Goal: Task Accomplishment & Management: Use online tool/utility

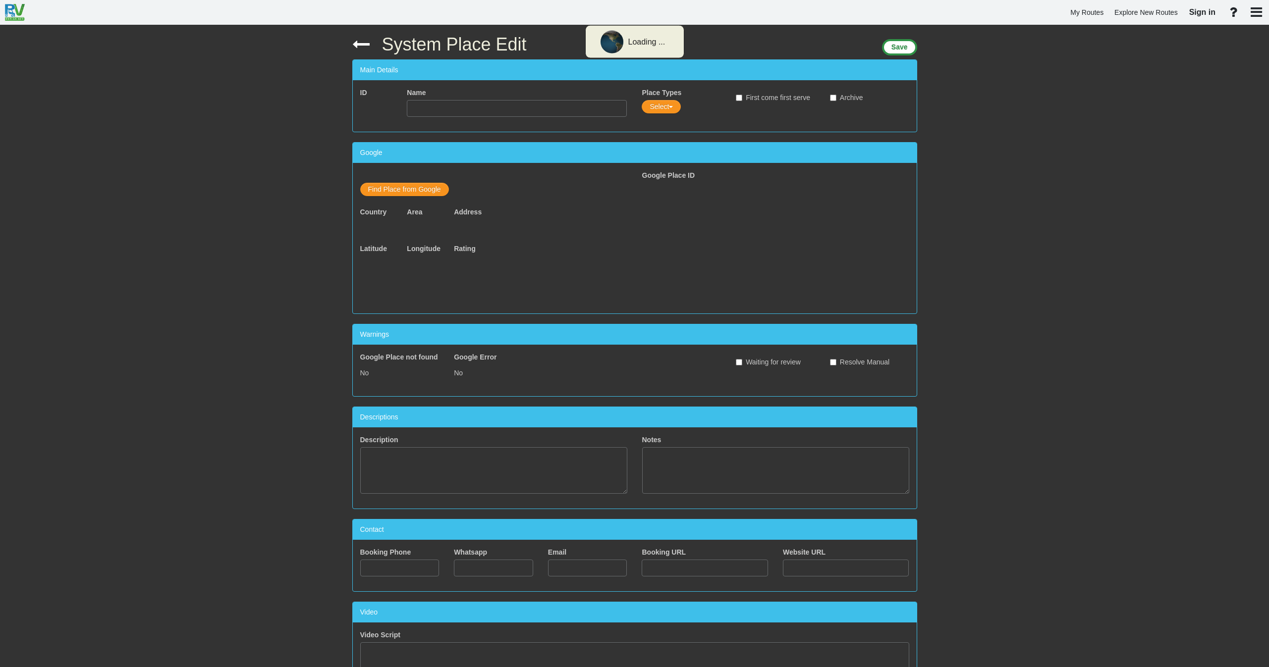
type input "[GEOGRAPHIC_DATA]"
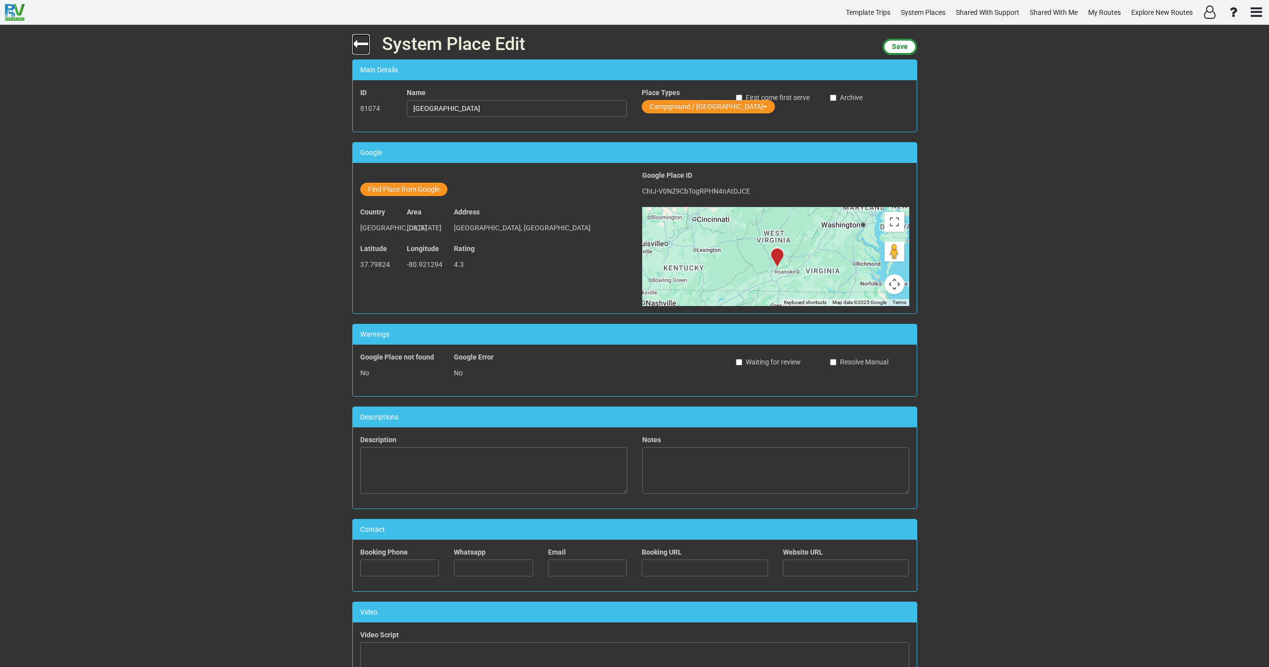
click at [362, 46] on icon at bounding box center [360, 43] width 17 height 17
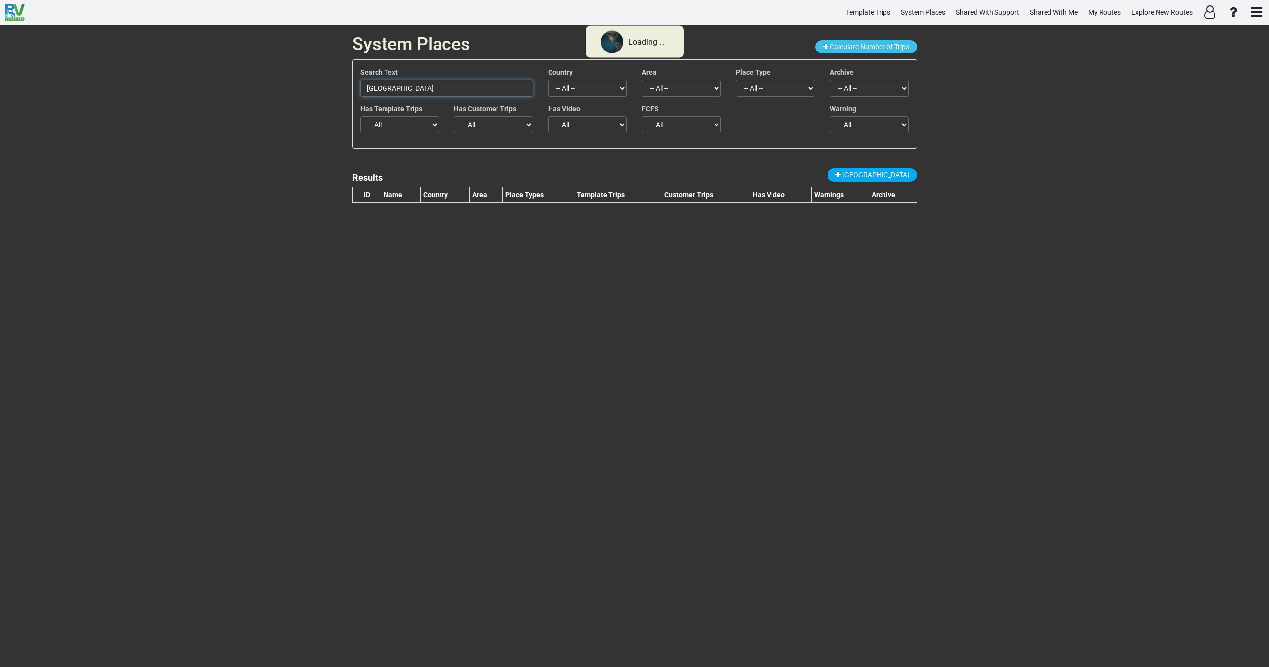
click at [431, 85] on input "[GEOGRAPHIC_DATA]" at bounding box center [446, 88] width 173 height 17
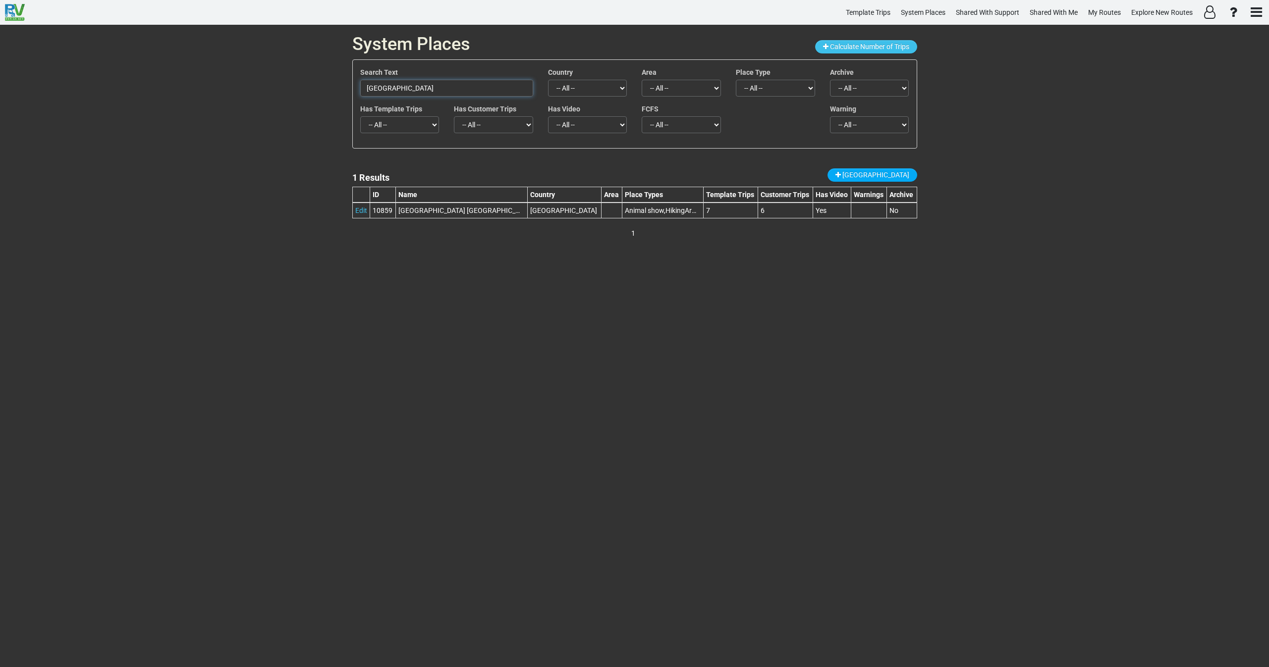
drag, startPoint x: 450, startPoint y: 85, endPoint x: 292, endPoint y: 89, distance: 158.1
click at [292, 91] on div "System Places Calculate Number of Trips Search Text [GEOGRAPHIC_DATA] Country -…" at bounding box center [634, 346] width 1269 height 642
paste input "The Watchman"
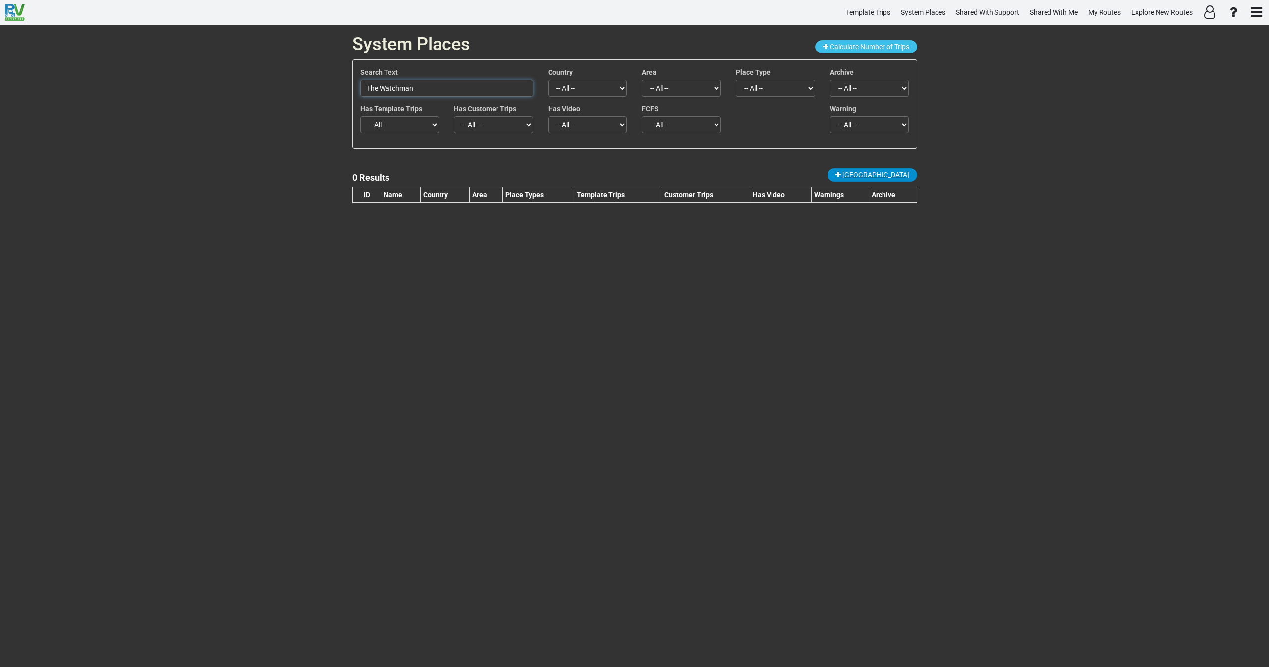
type input "The Watchman"
click at [889, 175] on span "[GEOGRAPHIC_DATA]" at bounding box center [875, 175] width 67 height 8
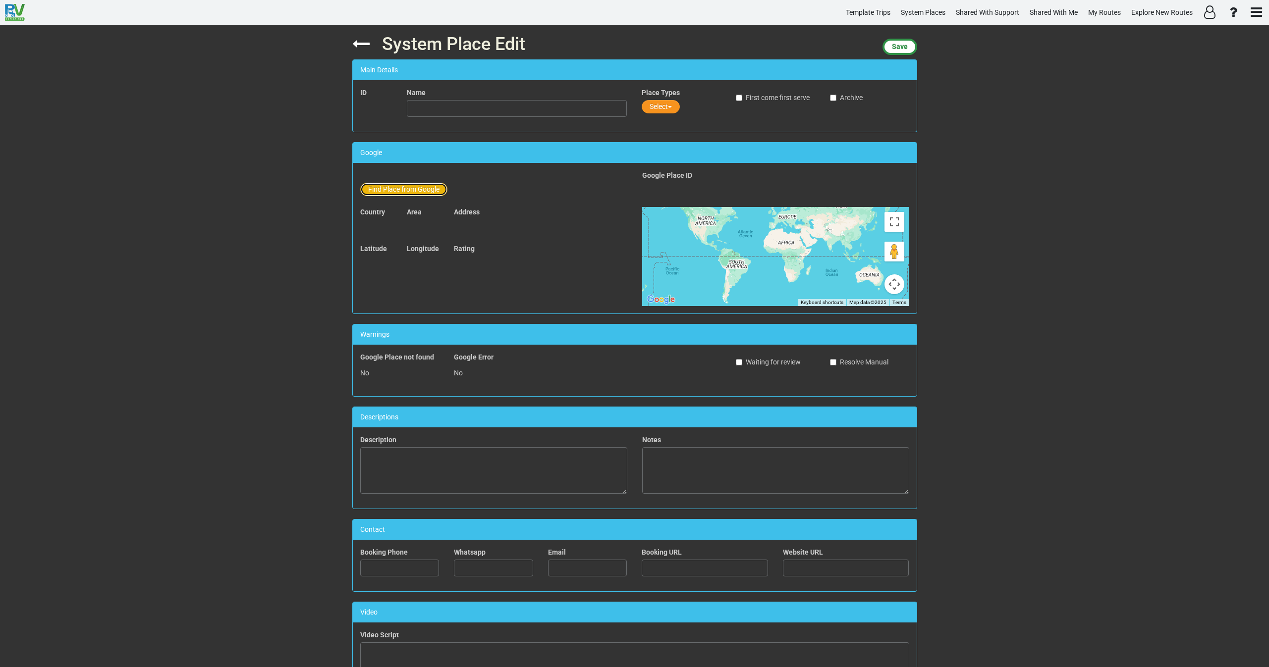
click at [410, 189] on button "Find Place from Google" at bounding box center [403, 189] width 87 height 13
click at [460, 187] on input "text" at bounding box center [517, 191] width 220 height 17
paste input "The Watchman"
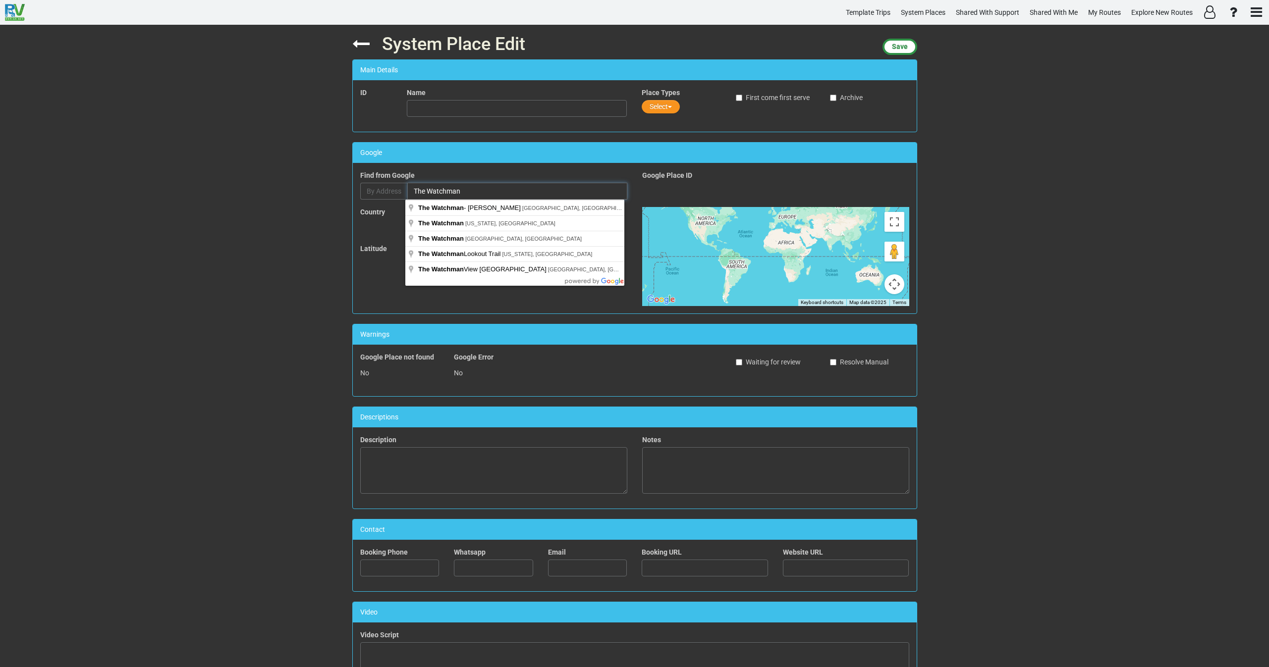
drag, startPoint x: 460, startPoint y: 188, endPoint x: 370, endPoint y: 200, distance: 90.5
click at [370, 200] on div "Find Place from Google Find from Google By Address The Watchman" at bounding box center [494, 188] width 282 height 37
paste input "Watchman Trail - Trailhead"
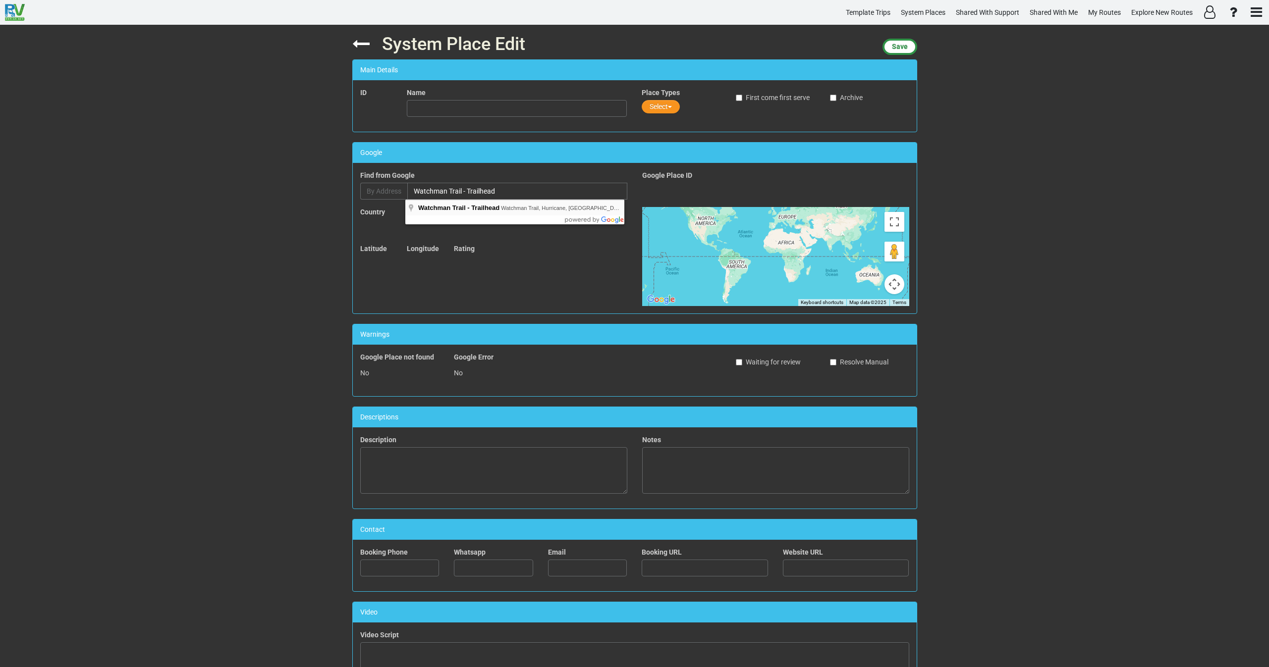
type input "Watchman Trail - Trailhead, Watchman Trail, Hurricane, [GEOGRAPHIC_DATA], [GEOG…"
type input "Watchman Trail - Trailhead"
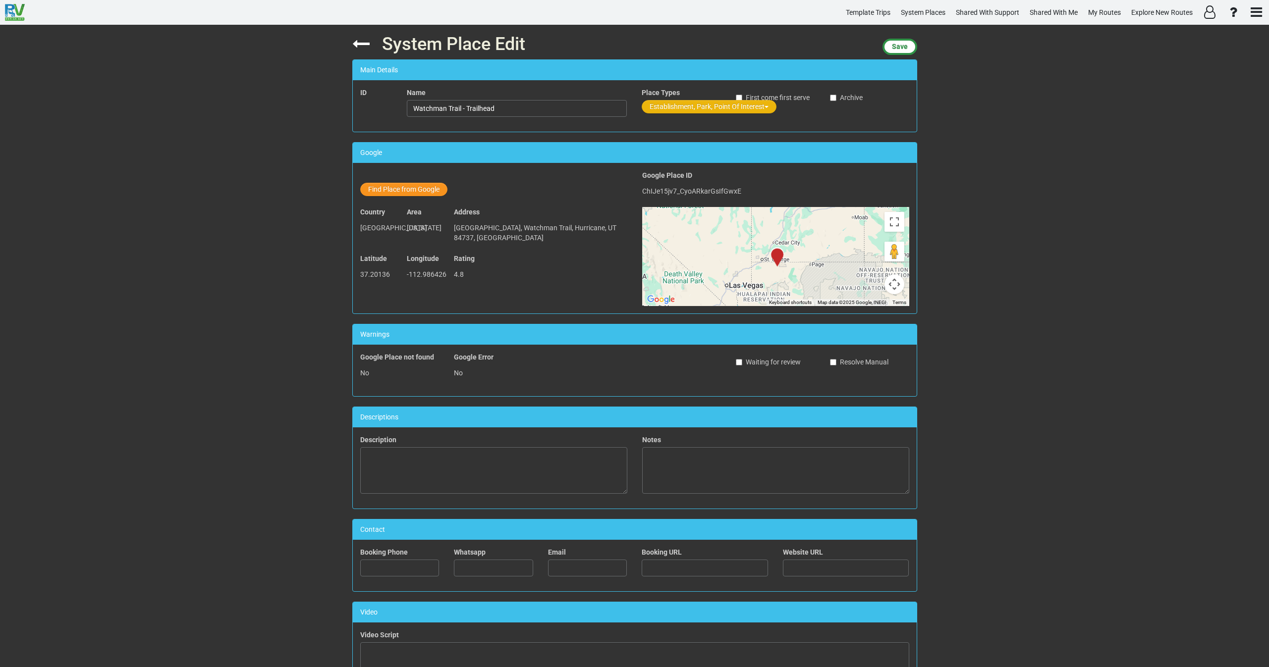
click at [655, 107] on button "Establishment, Park, Point Of Interest" at bounding box center [708, 106] width 135 height 13
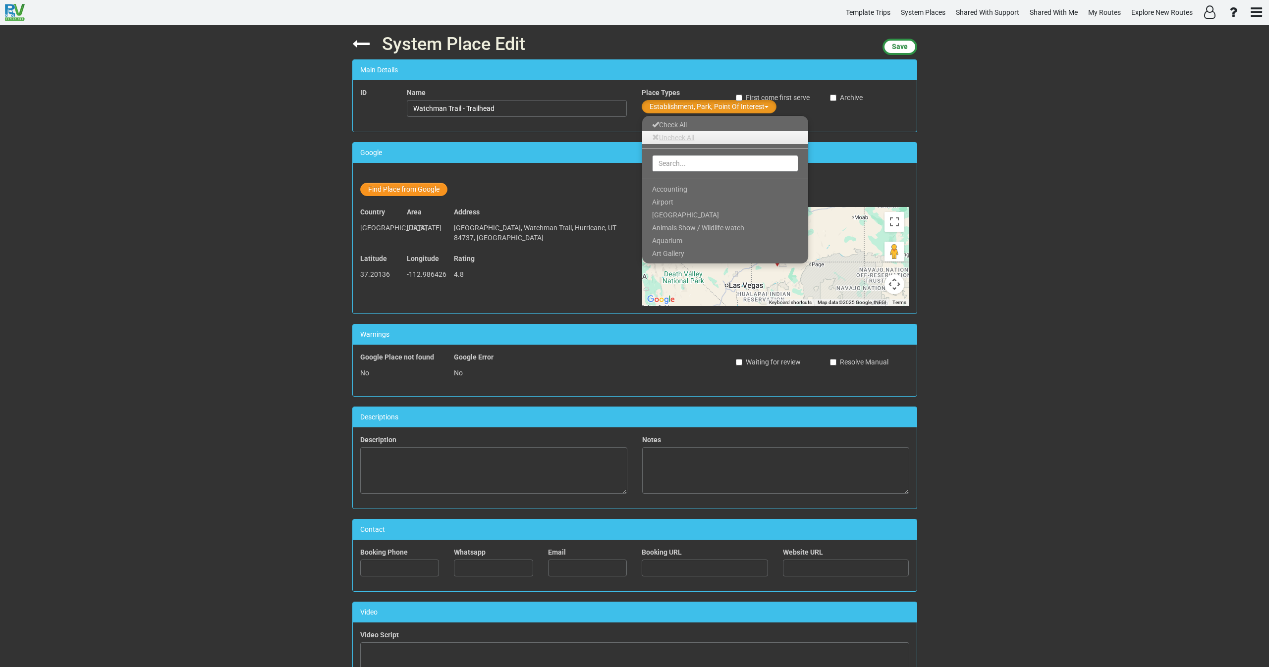
click at [660, 140] on link "Uncheck All" at bounding box center [725, 137] width 166 height 13
click at [662, 165] on input "text" at bounding box center [725, 163] width 146 height 17
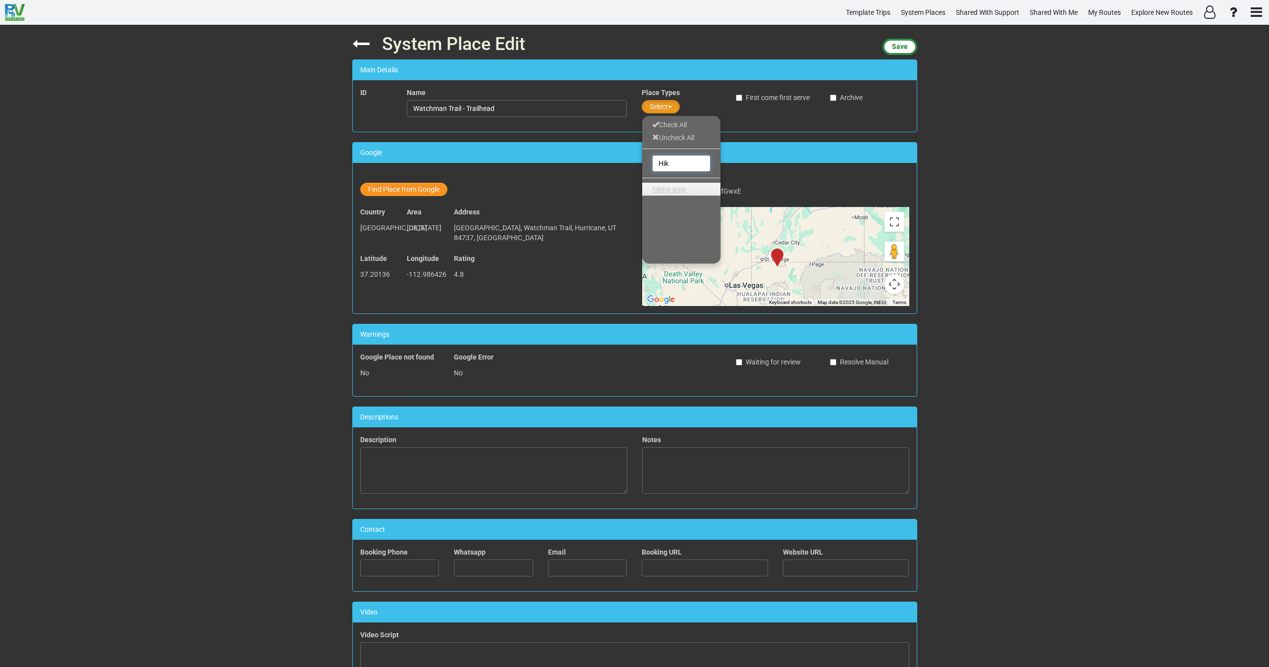
type input "Hik"
click at [667, 189] on span "hiking area" at bounding box center [669, 189] width 34 height 8
click at [893, 49] on span "Save" at bounding box center [900, 47] width 16 height 8
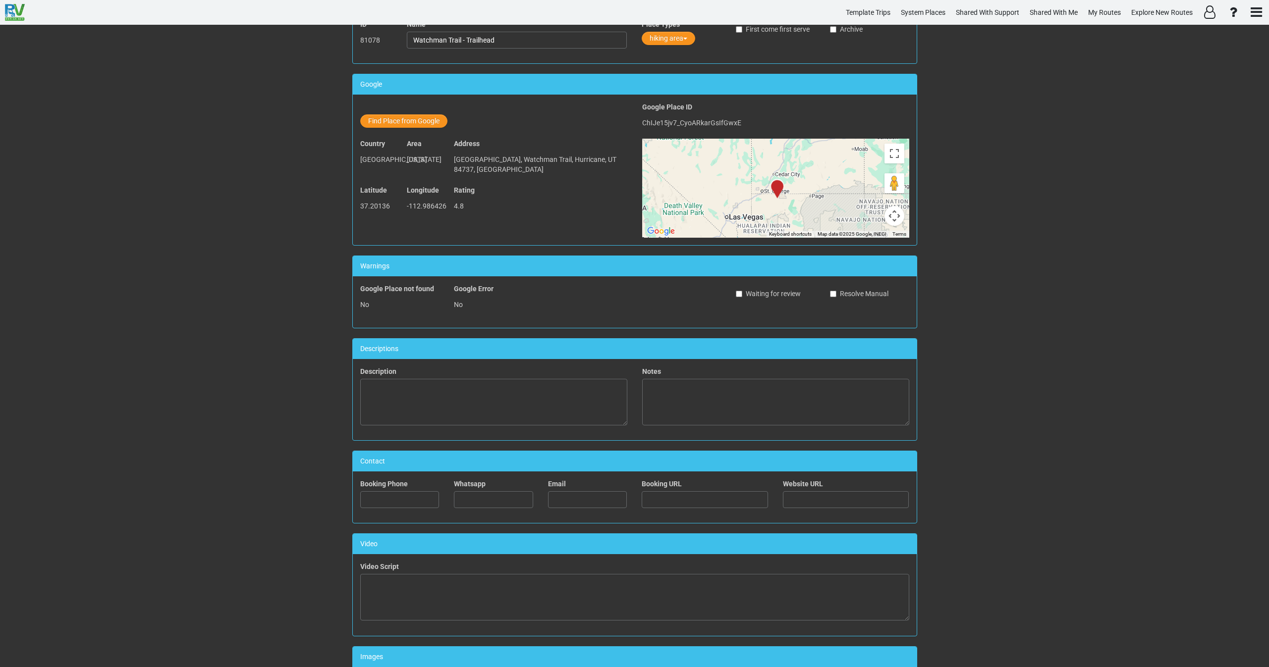
scroll to position [270, 0]
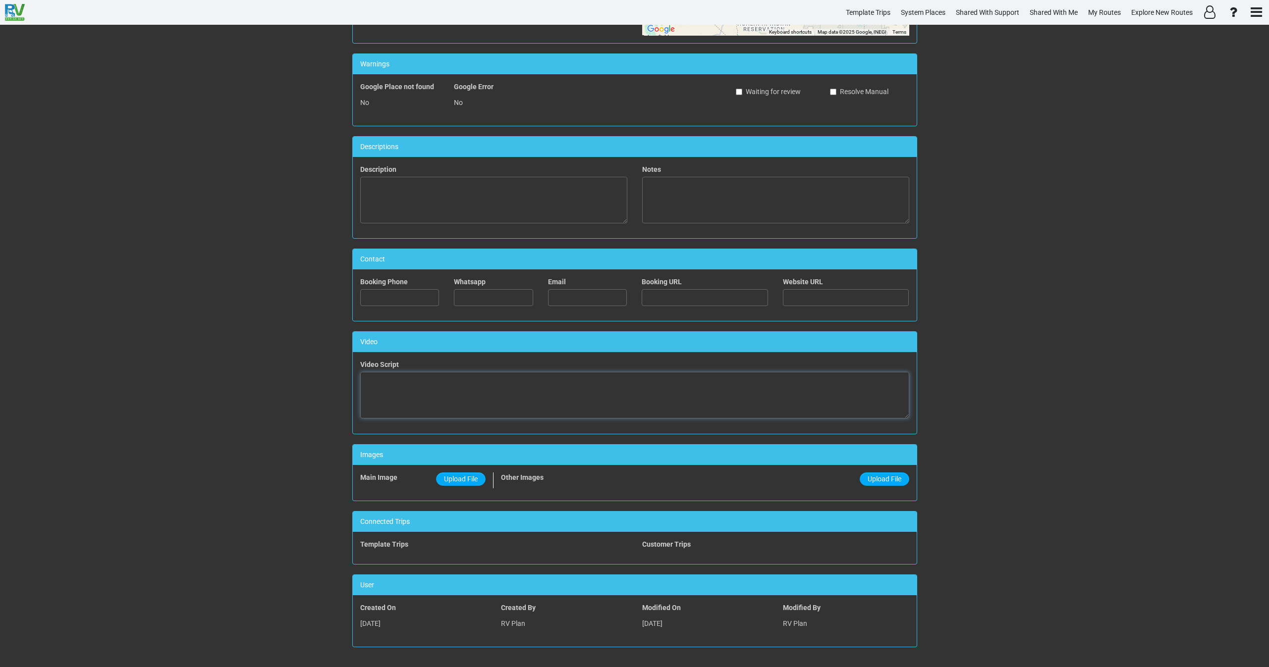
click at [475, 414] on textarea at bounding box center [634, 395] width 549 height 47
paste textarea "<iframe width="560" height="315" src="[URL][DOMAIN_NAME]" title="YouTube video …"
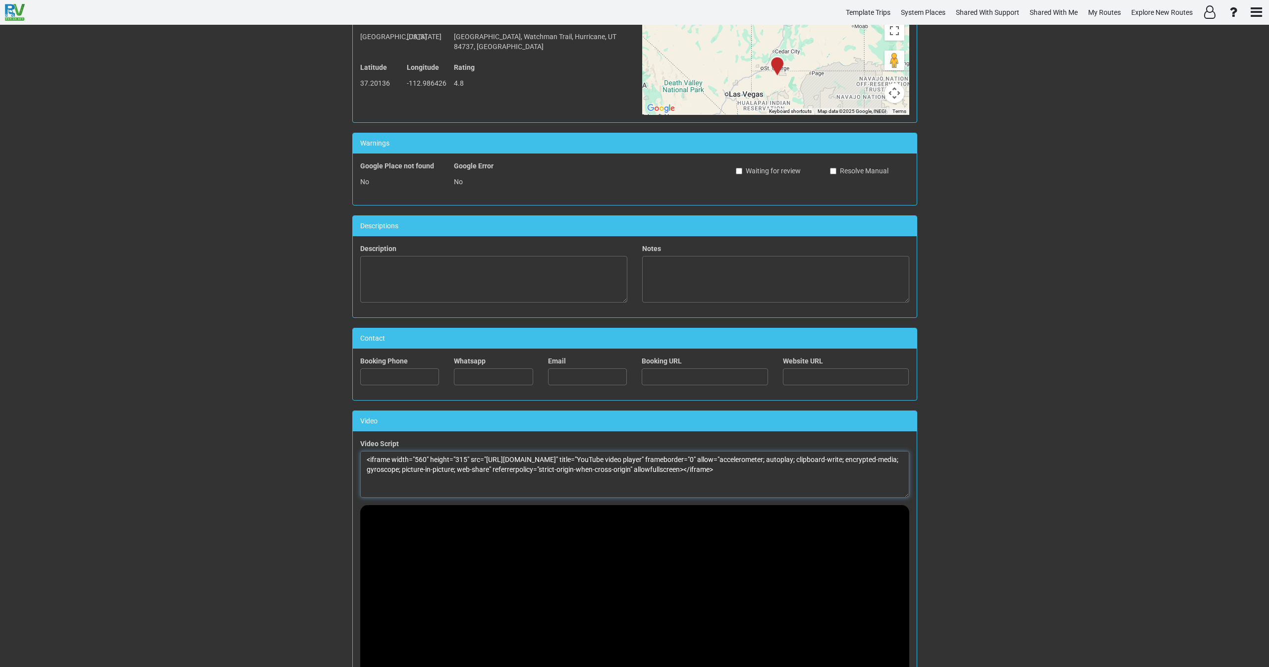
scroll to position [0, 0]
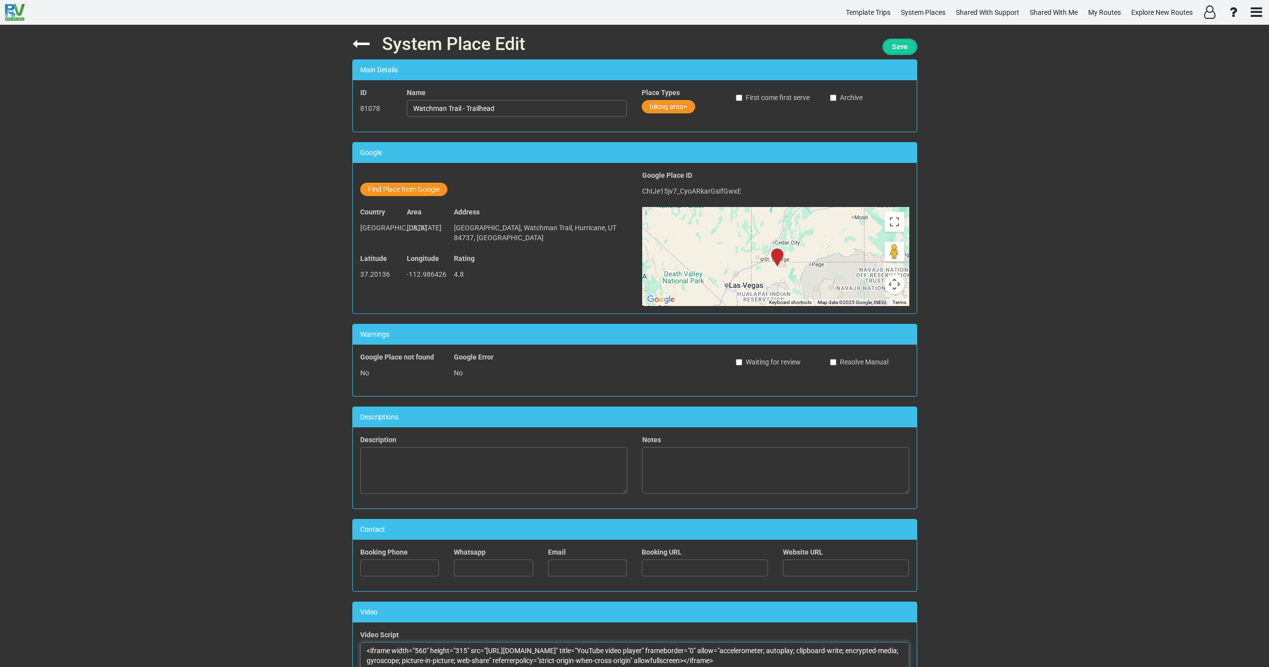
type textarea "<iframe width="560" height="315" src="[URL][DOMAIN_NAME]" title="YouTube video …"
click at [893, 46] on span "Save" at bounding box center [900, 47] width 16 height 8
click at [352, 44] on icon at bounding box center [360, 43] width 17 height 17
